Goal: Information Seeking & Learning: Learn about a topic

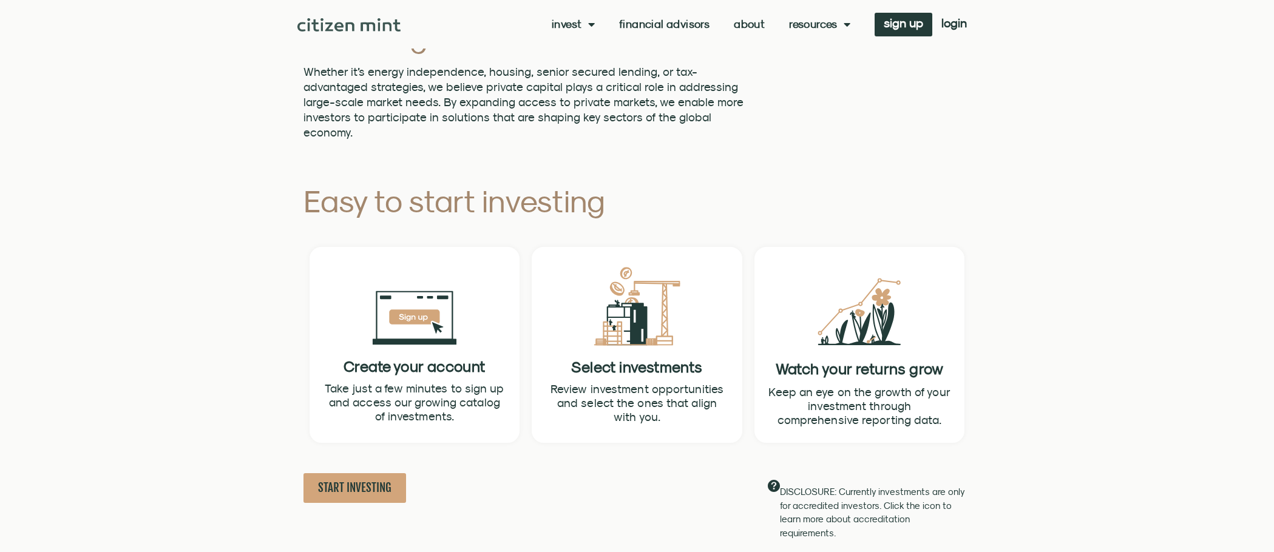
scroll to position [425, 0]
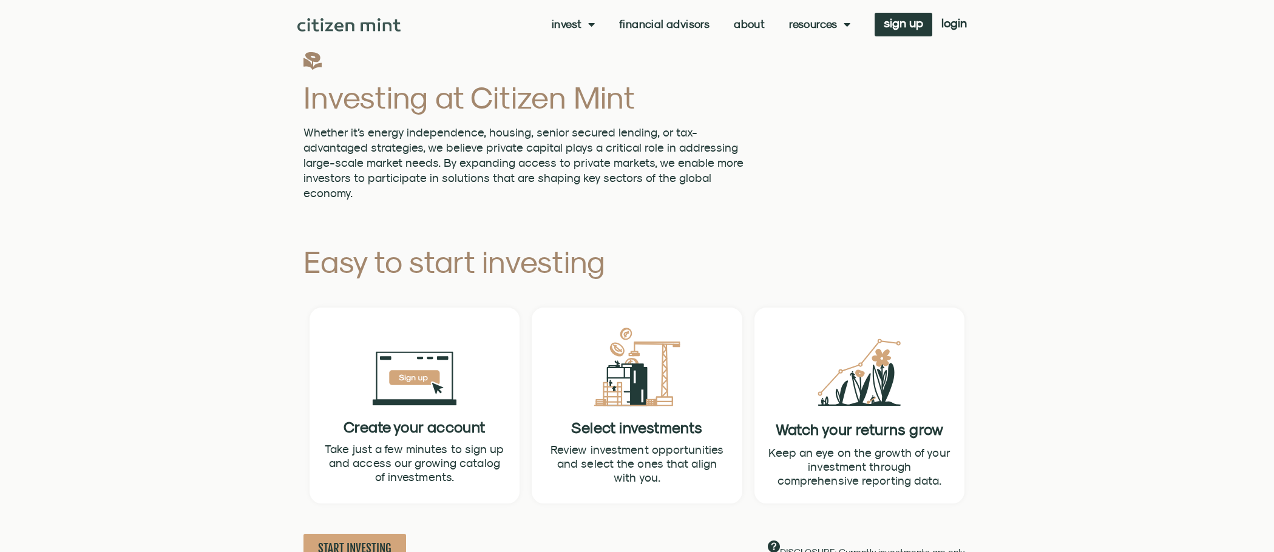
click at [388, 24] on img at bounding box center [349, 24] width 104 height 13
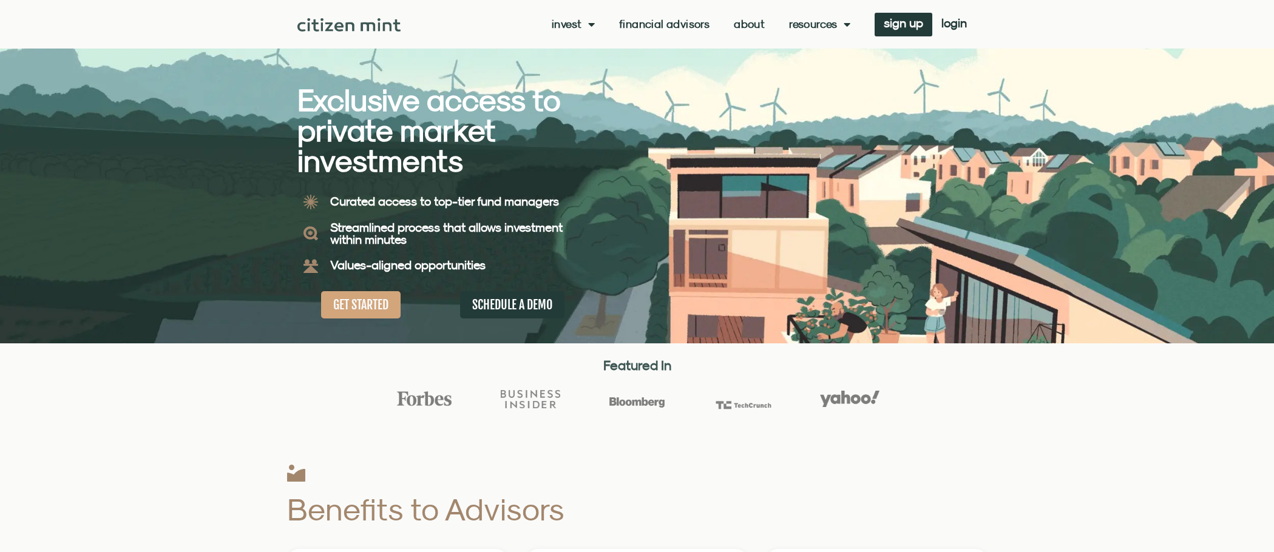
click at [1211, 235] on div at bounding box center [637, 171] width 1274 height 343
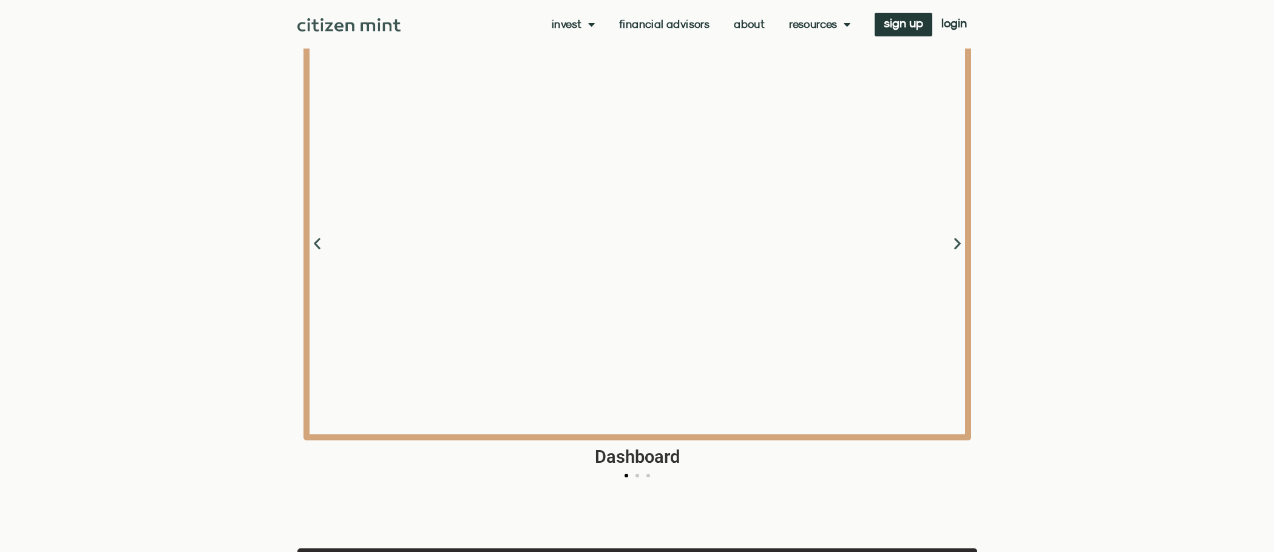
scroll to position [1517, 0]
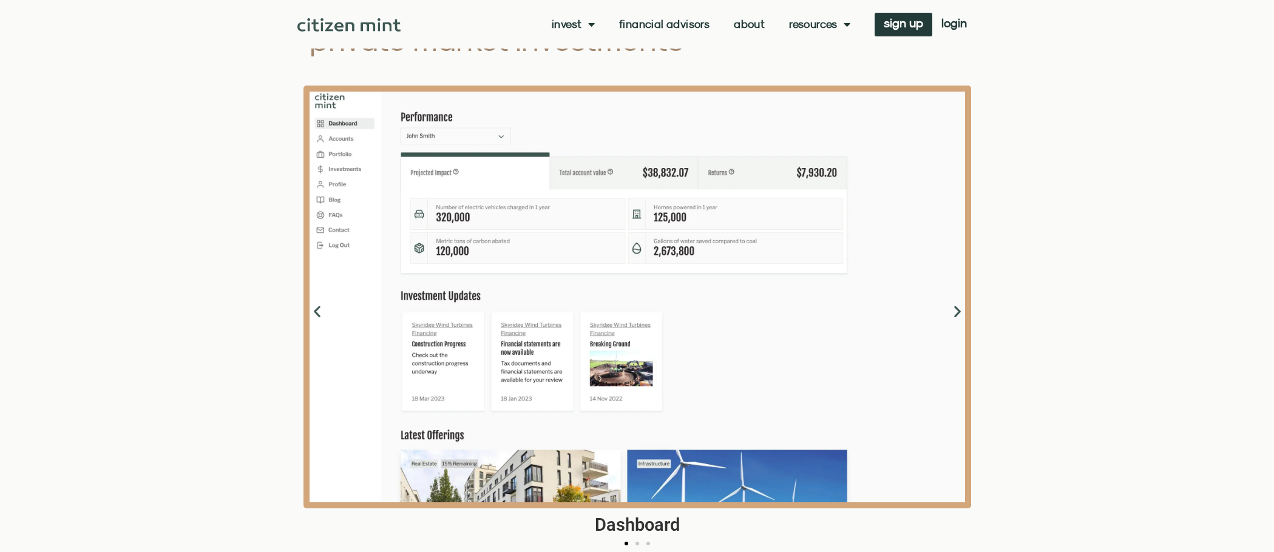
click at [955, 314] on icon "Next slide" at bounding box center [957, 311] width 15 height 15
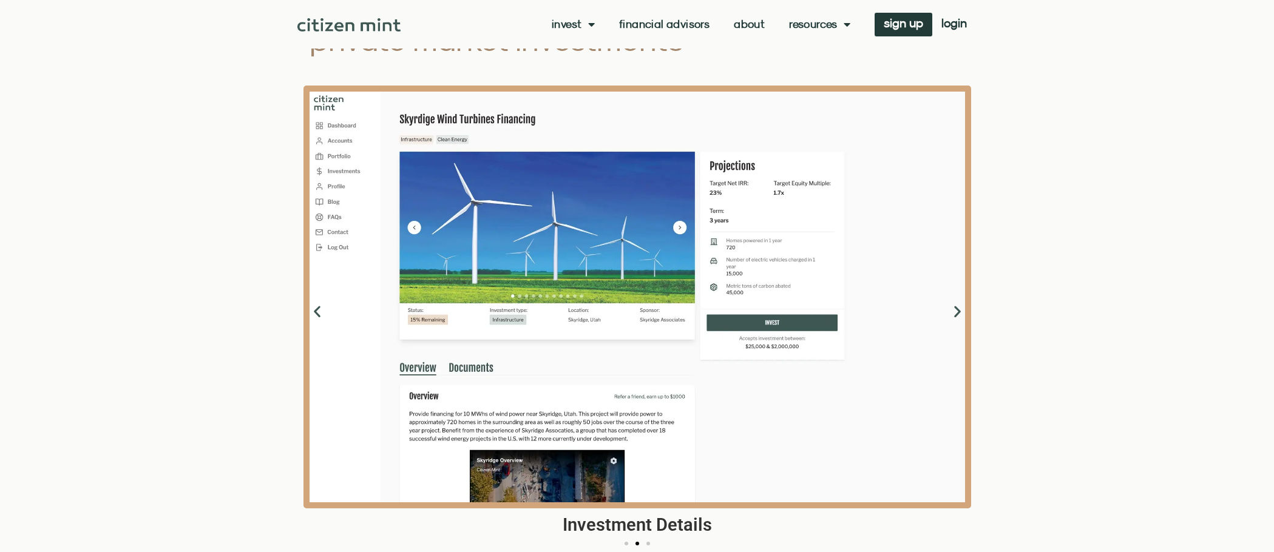
click at [955, 314] on icon "Next slide" at bounding box center [957, 311] width 15 height 15
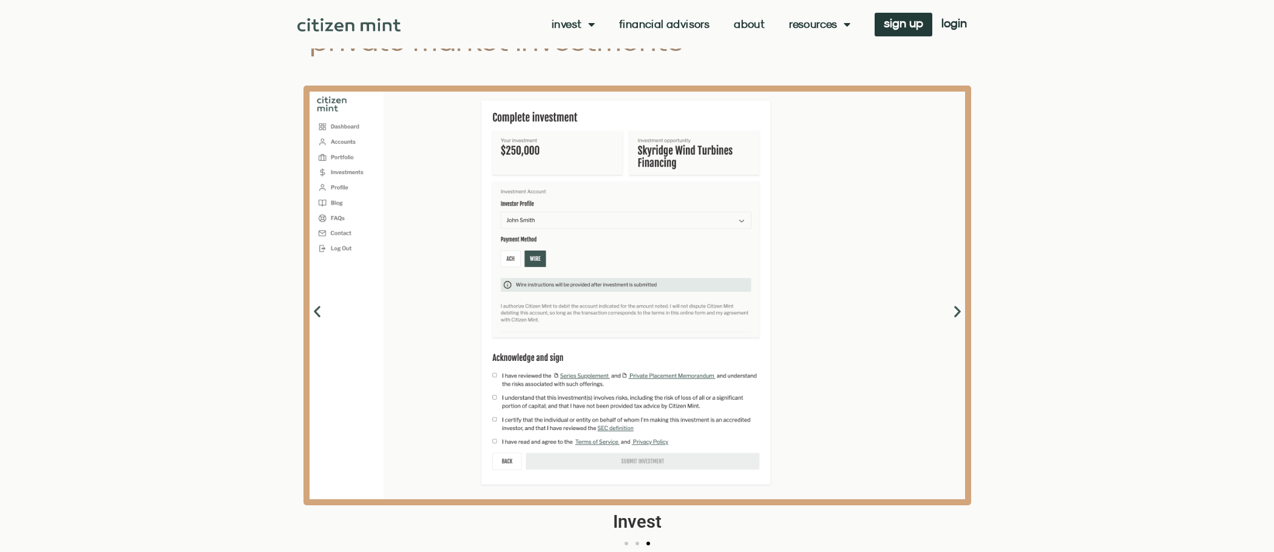
click at [955, 314] on icon "Next slide" at bounding box center [957, 311] width 15 height 15
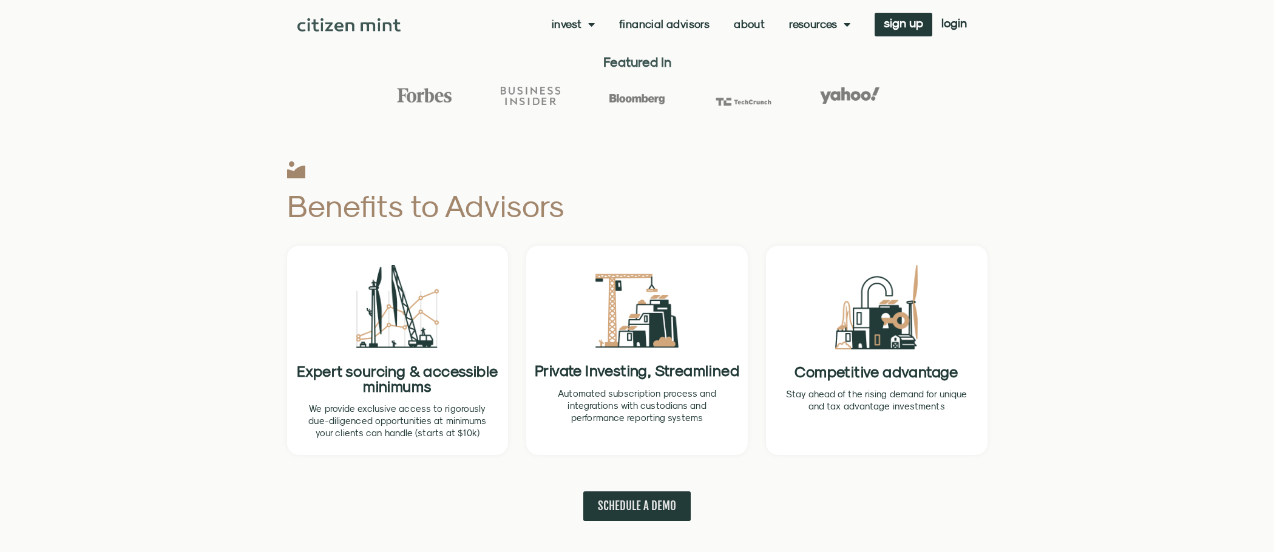
scroll to position [0, 0]
